Goal: Use online tool/utility: Utilize a website feature to perform a specific function

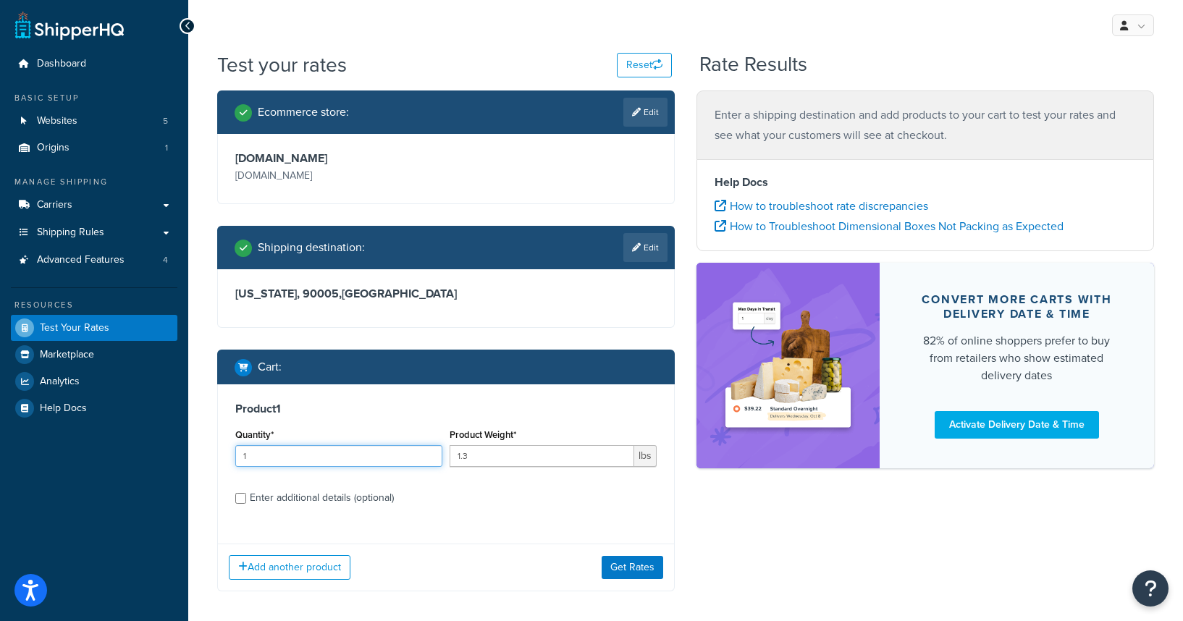
drag, startPoint x: 314, startPoint y: 450, endPoint x: 190, endPoint y: 449, distance: 124.5
click at [190, 449] on div "Test your rates Reset Rate Results Ecommerce store : Edit [DOMAIN_NAME] [DOMAIN…" at bounding box center [685, 350] width 995 height 599
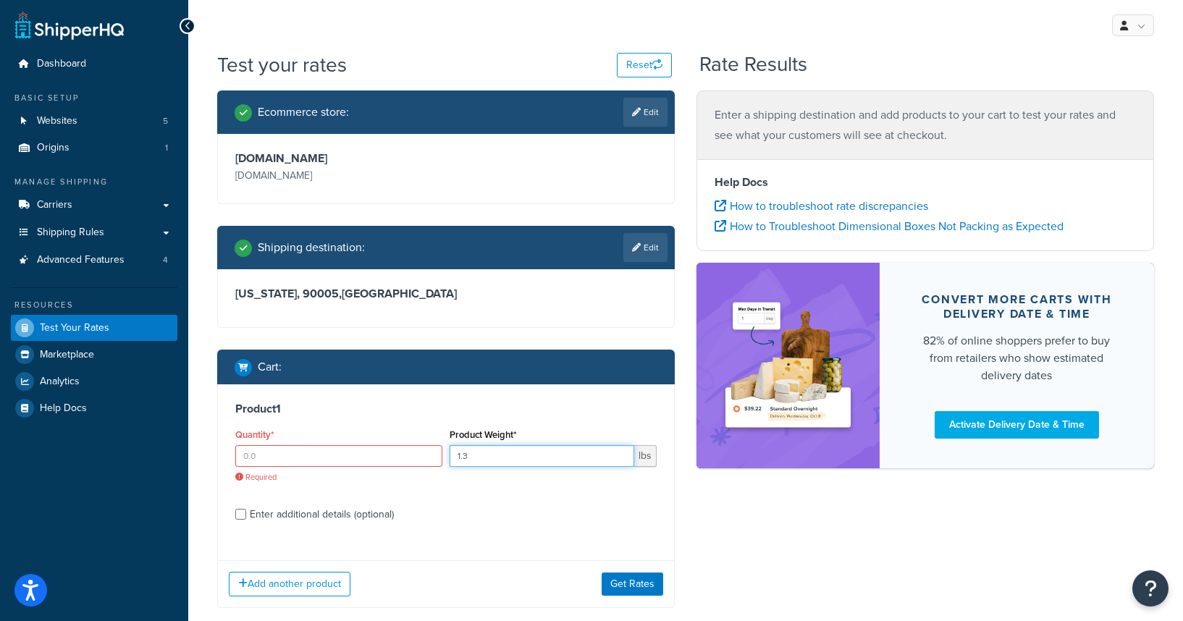
drag, startPoint x: 529, startPoint y: 453, endPoint x: 402, endPoint y: 430, distance: 129.4
click at [402, 430] on div "Quantity* Required Product Weight* 1.3 lbs" at bounding box center [446, 459] width 429 height 69
click at [559, 523] on label "Enter additional details (optional)" at bounding box center [453, 513] width 407 height 23
click at [246, 520] on input "Enter additional details (optional)" at bounding box center [240, 514] width 11 height 11
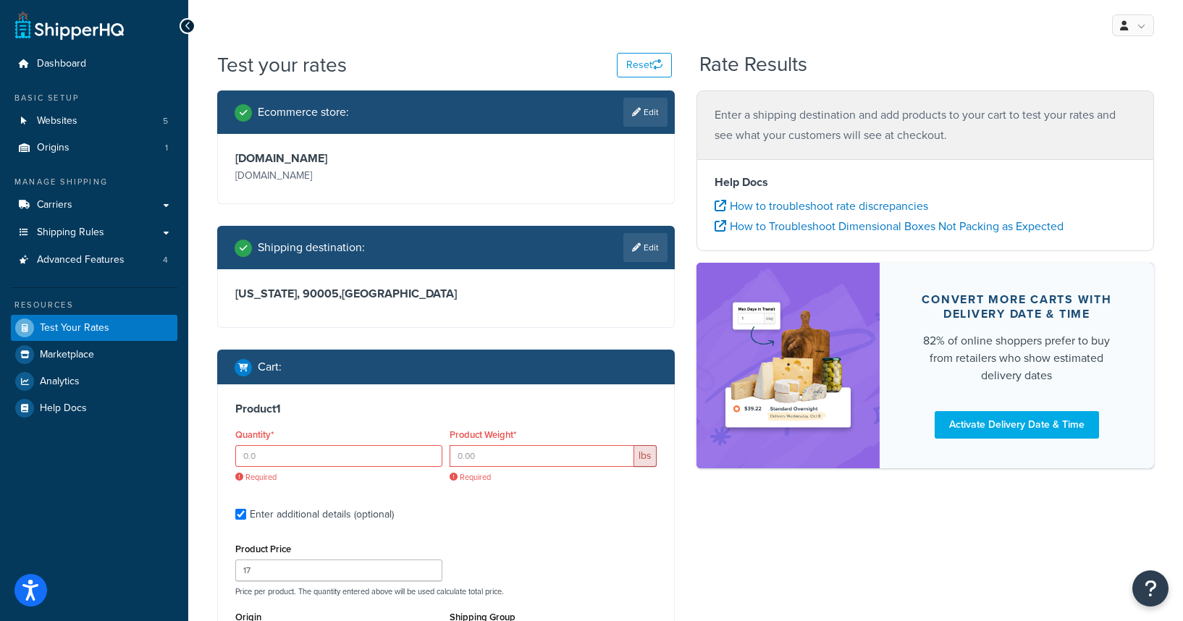
click at [246, 512] on div "Enter additional details (optional)" at bounding box center [445, 513] width 421 height 23
click at [245, 514] on input "Enter additional details (optional)" at bounding box center [240, 514] width 11 height 11
checkbox input "false"
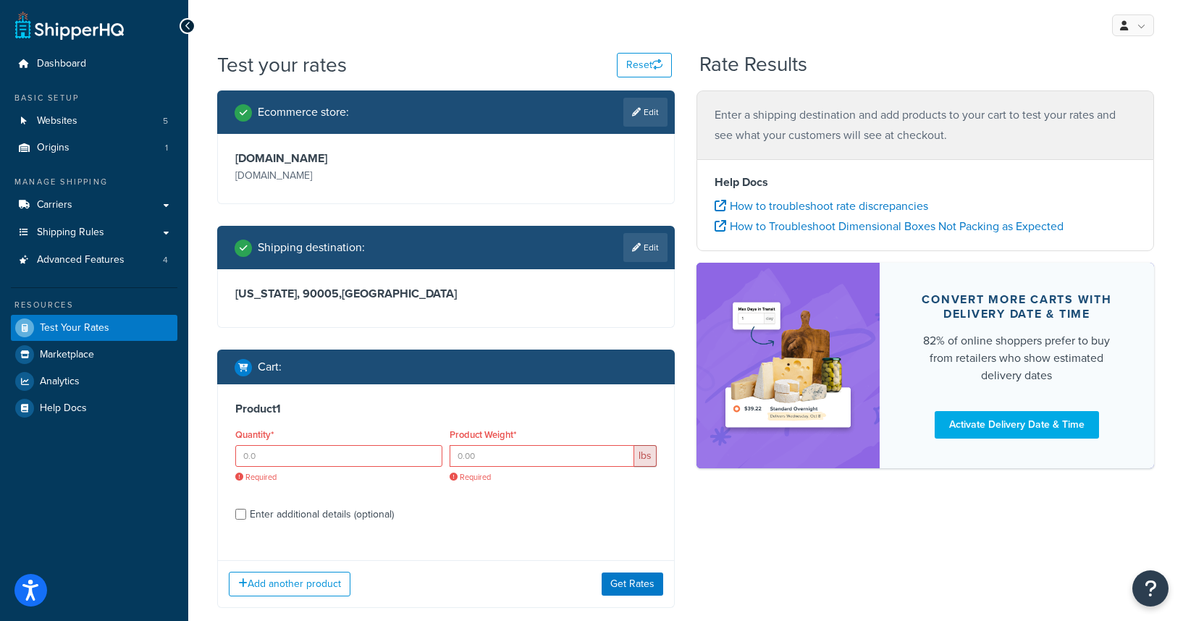
click at [332, 411] on h3 "Product 1" at bounding box center [445, 409] width 421 height 14
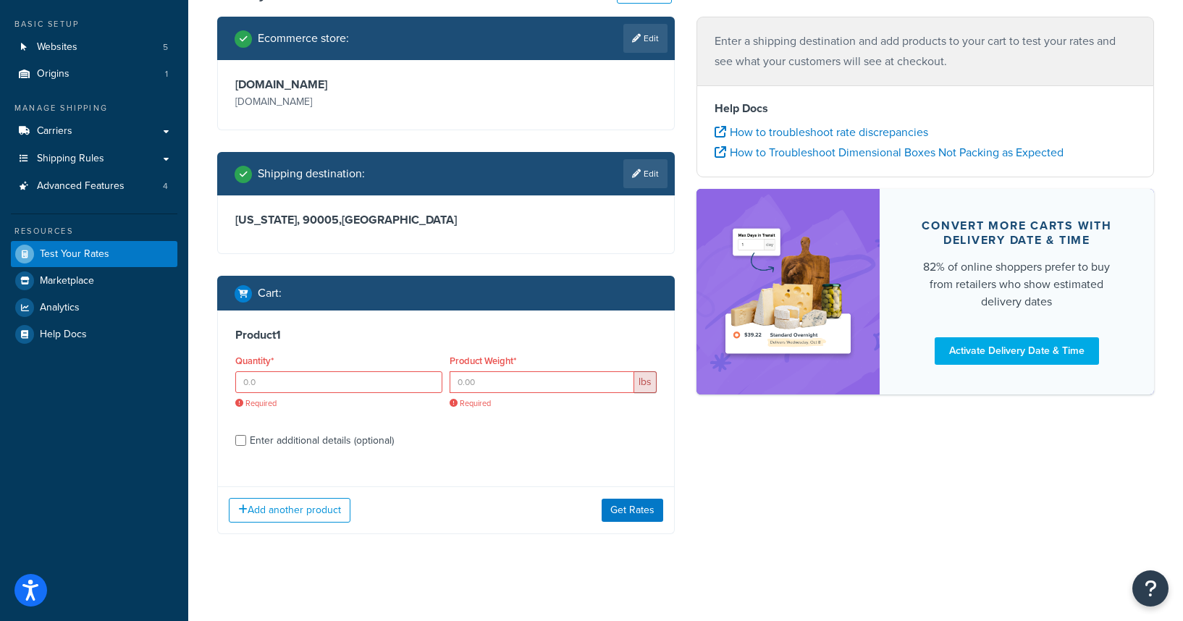
scroll to position [80, 0]
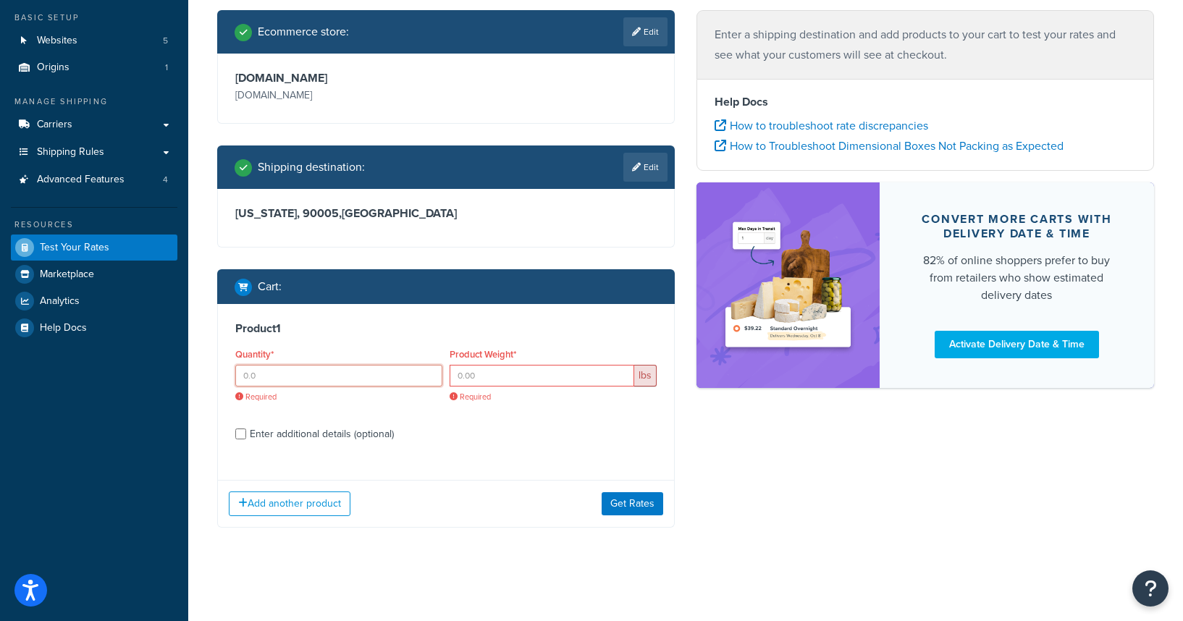
click at [265, 365] on input "Quantity*" at bounding box center [338, 376] width 207 height 22
